Goal: Information Seeking & Learning: Learn about a topic

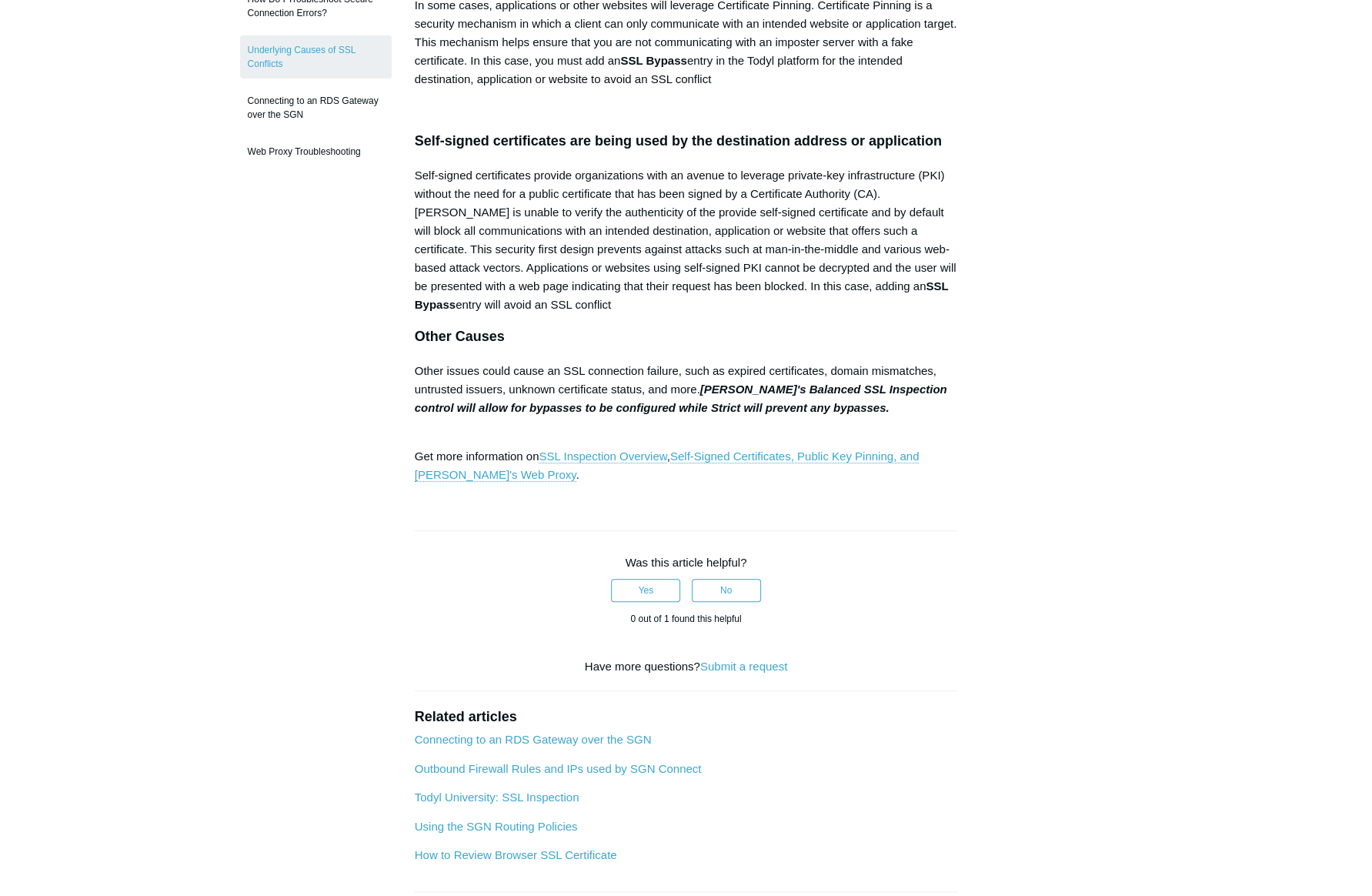
scroll to position [69, 0]
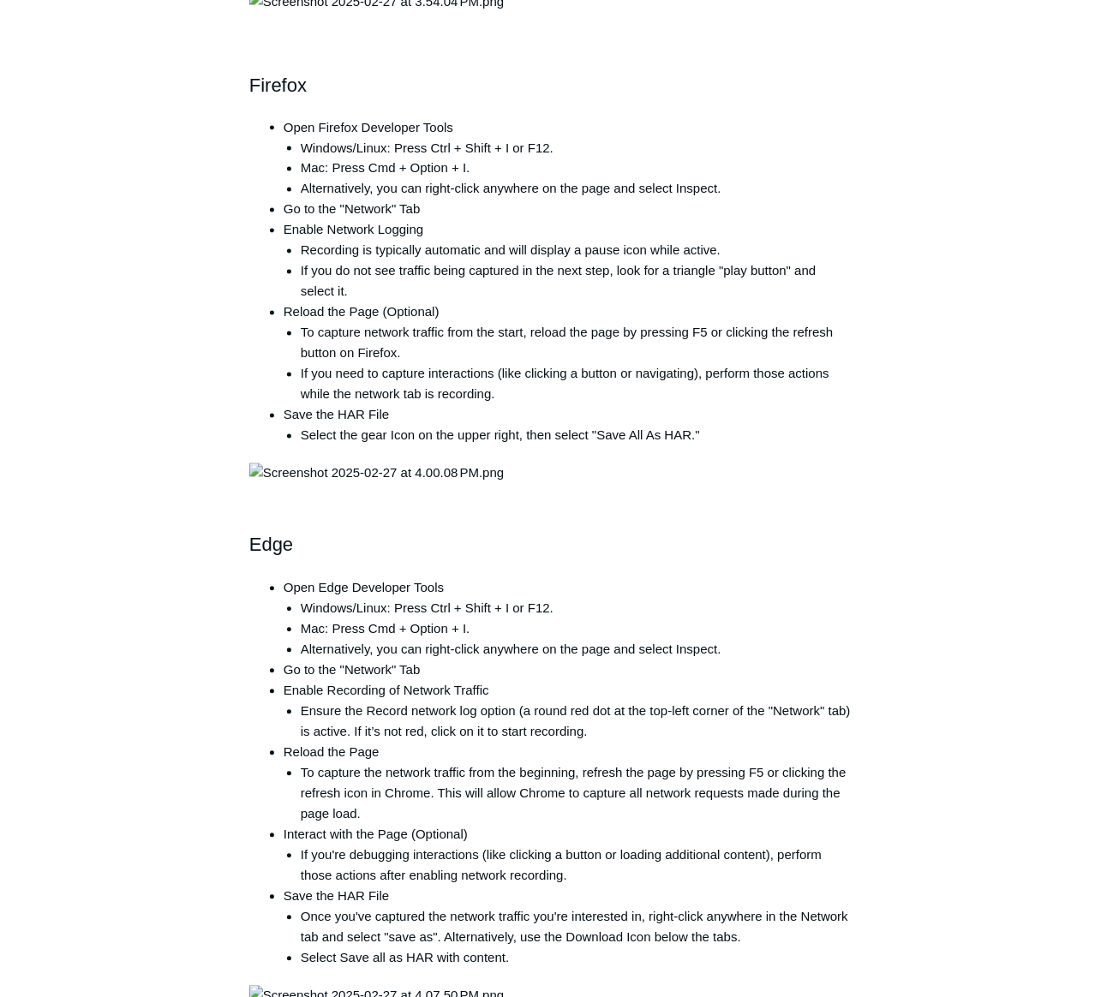
scroll to position [1089, 0]
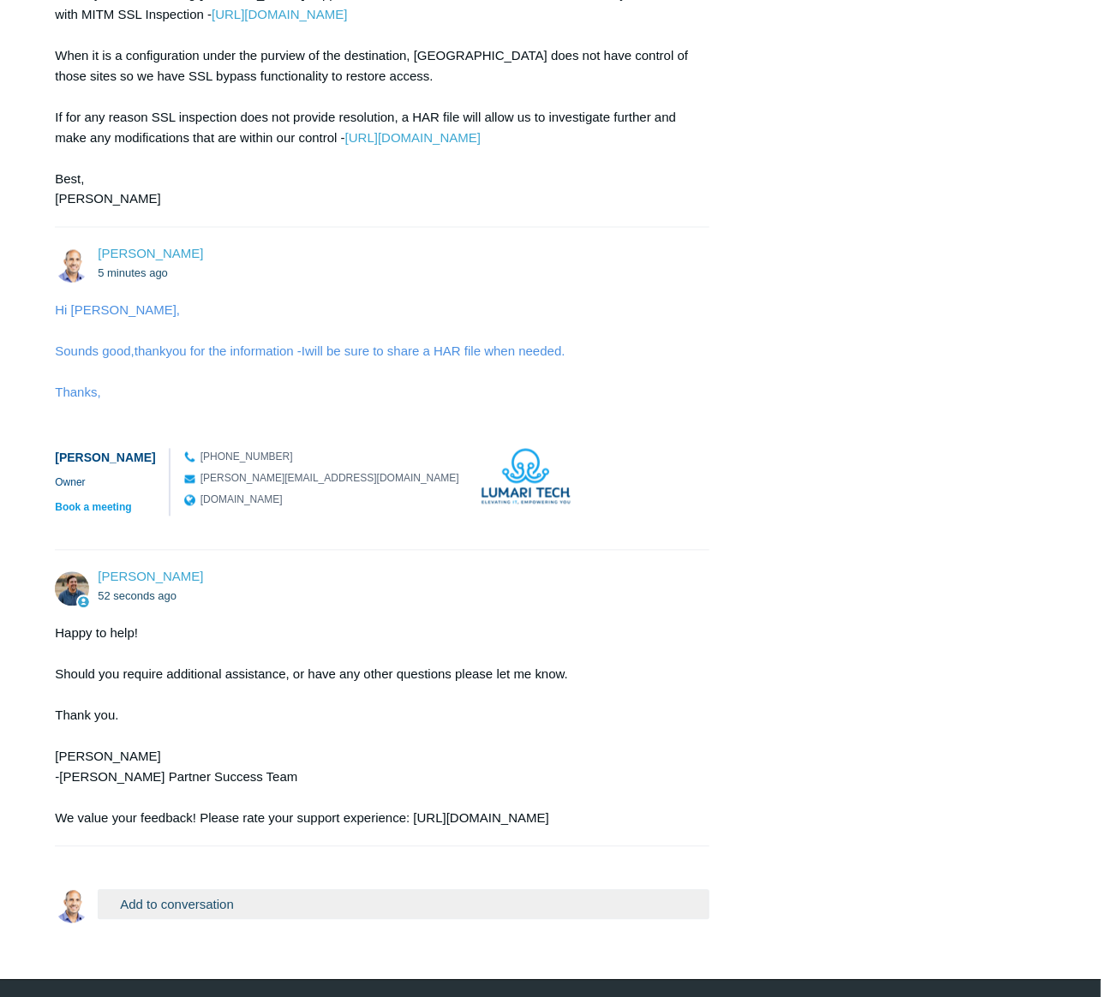
scroll to position [1079, 0]
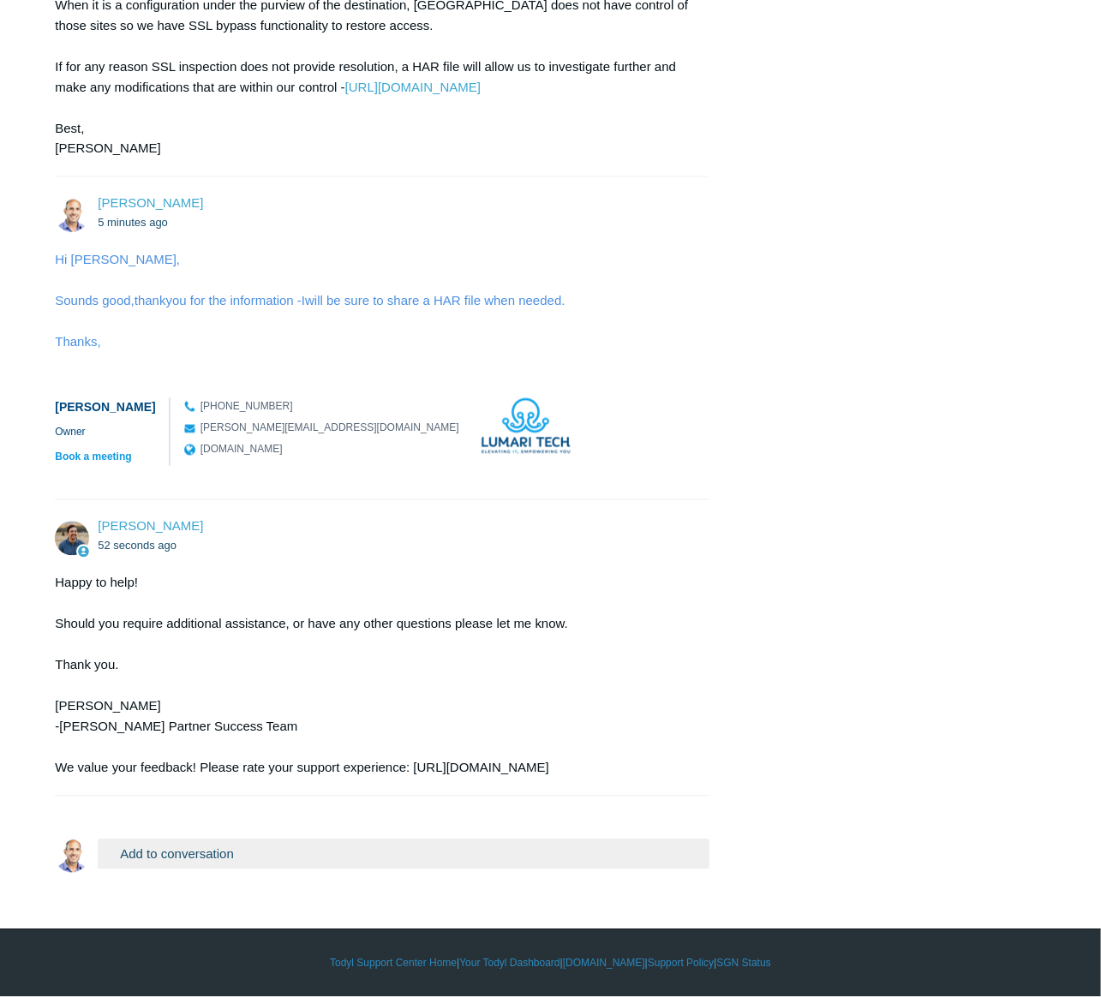
click at [752, 607] on div "[PERSON_NAME] [DATE] We are experiencing an issue where legitimate websites, su…" at bounding box center [550, 34] width 991 height 1690
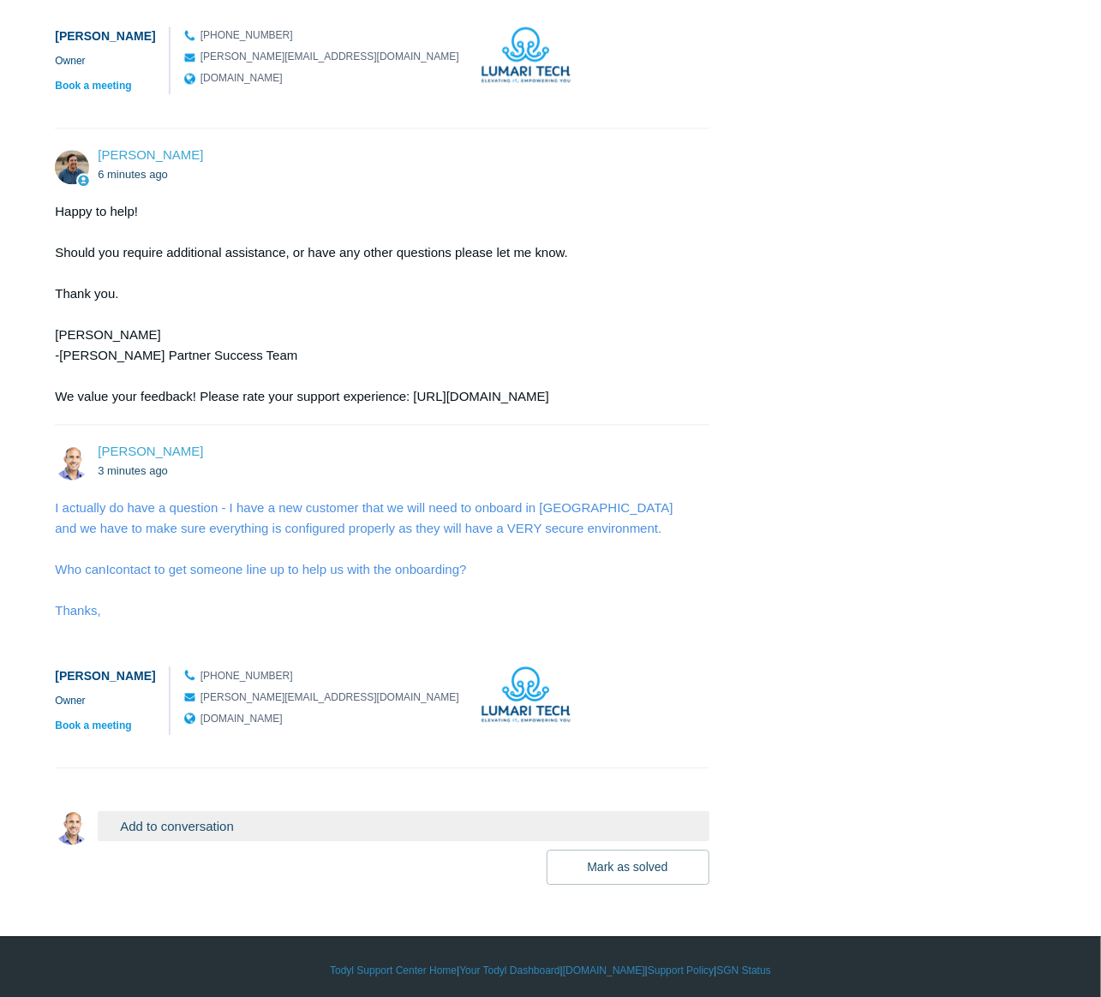
scroll to position [1456, 0]
